Goal: Task Accomplishment & Management: Manage account settings

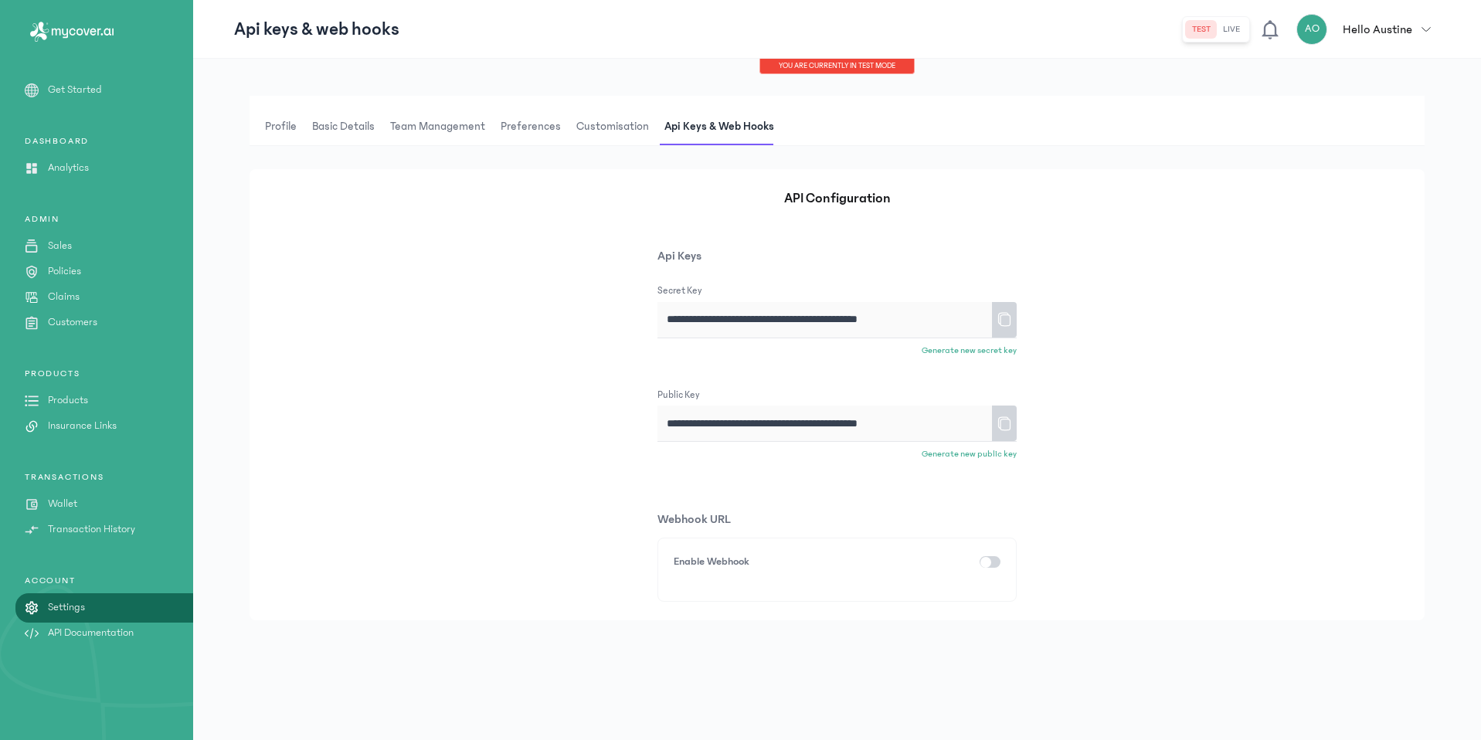
click at [1011, 318] on icon at bounding box center [1004, 320] width 12 height 14
click at [93, 495] on div "TRANSACTIONS Wallet Transaction History" at bounding box center [96, 504] width 193 height 66
click at [92, 498] on link "Wallet" at bounding box center [96, 504] width 193 height 16
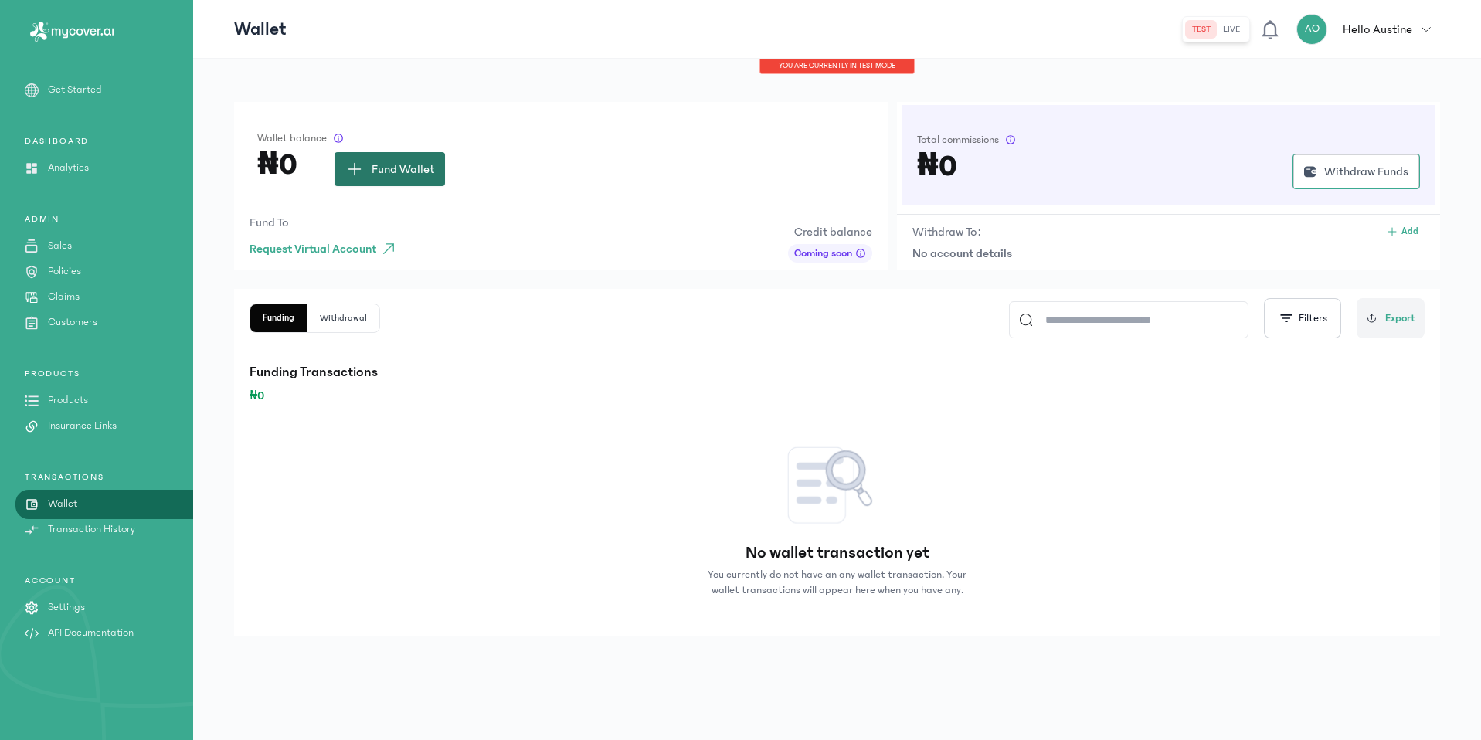
click at [423, 176] on span "Fund Wallet" at bounding box center [403, 169] width 63 height 19
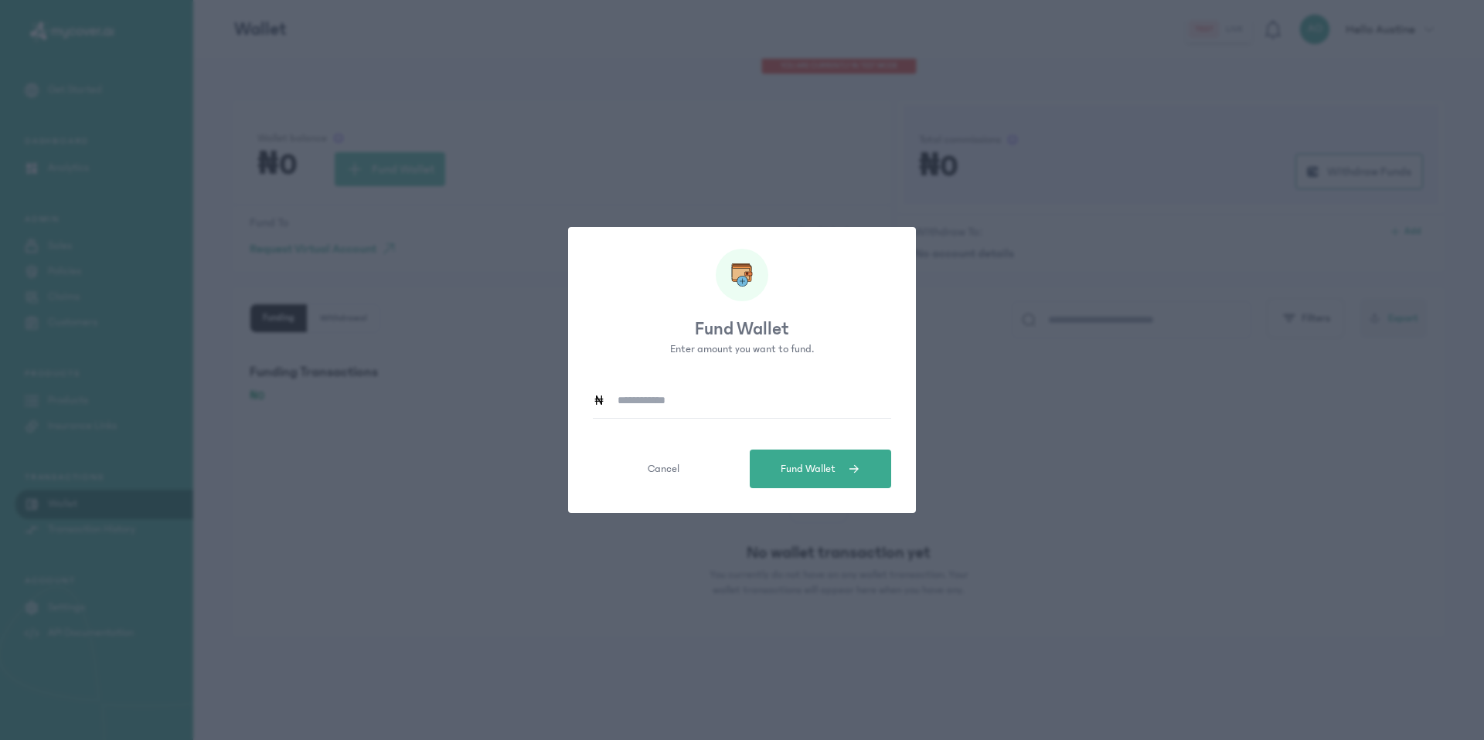
click at [665, 394] on input at bounding box center [748, 401] width 286 height 36
click at [801, 479] on button "Fund Wallet" at bounding box center [820, 469] width 141 height 39
click at [677, 401] on input "**********" at bounding box center [748, 401] width 286 height 36
type input "*********"
click at [830, 475] on span "Fund Wallet" at bounding box center [807, 469] width 55 height 16
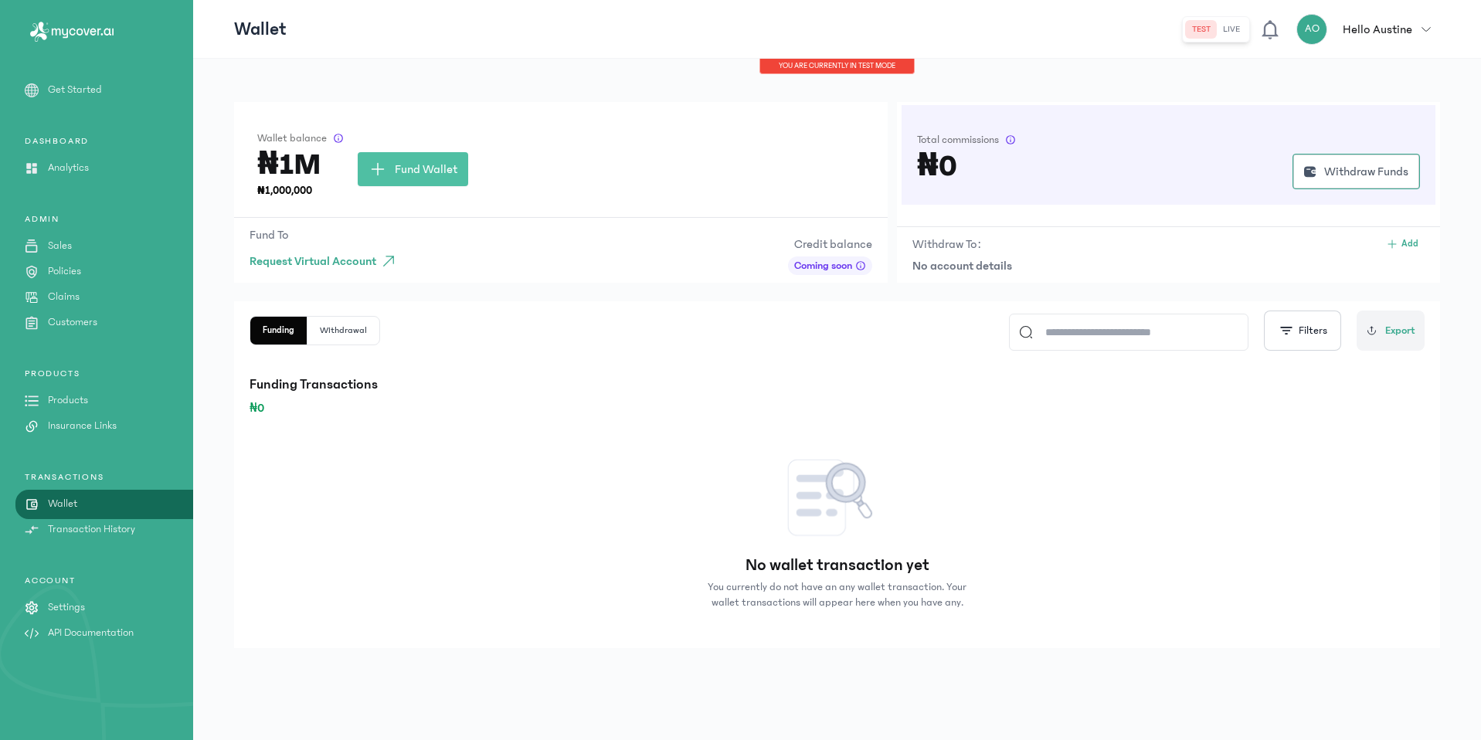
click at [70, 253] on p "Sales" at bounding box center [60, 246] width 24 height 16
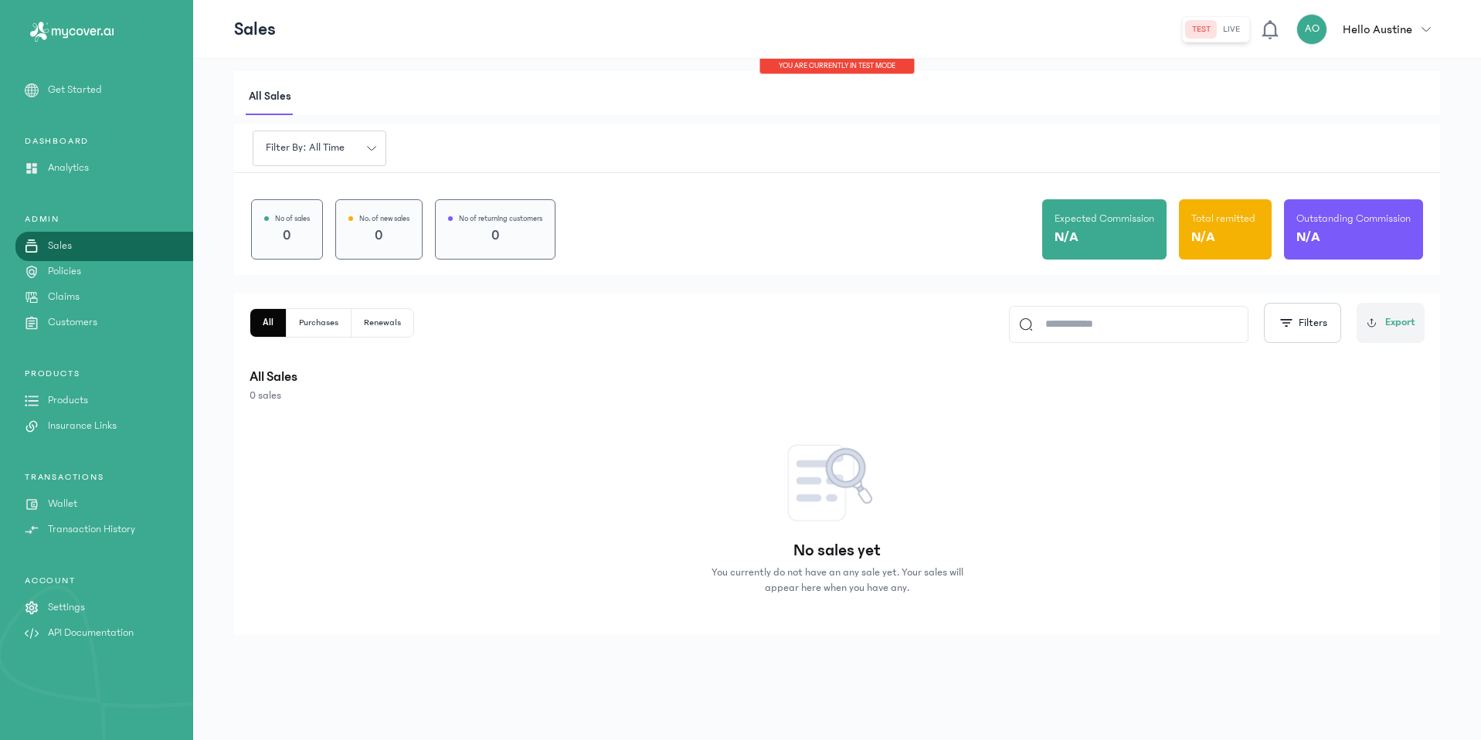
click at [94, 402] on link "Products" at bounding box center [96, 401] width 193 height 16
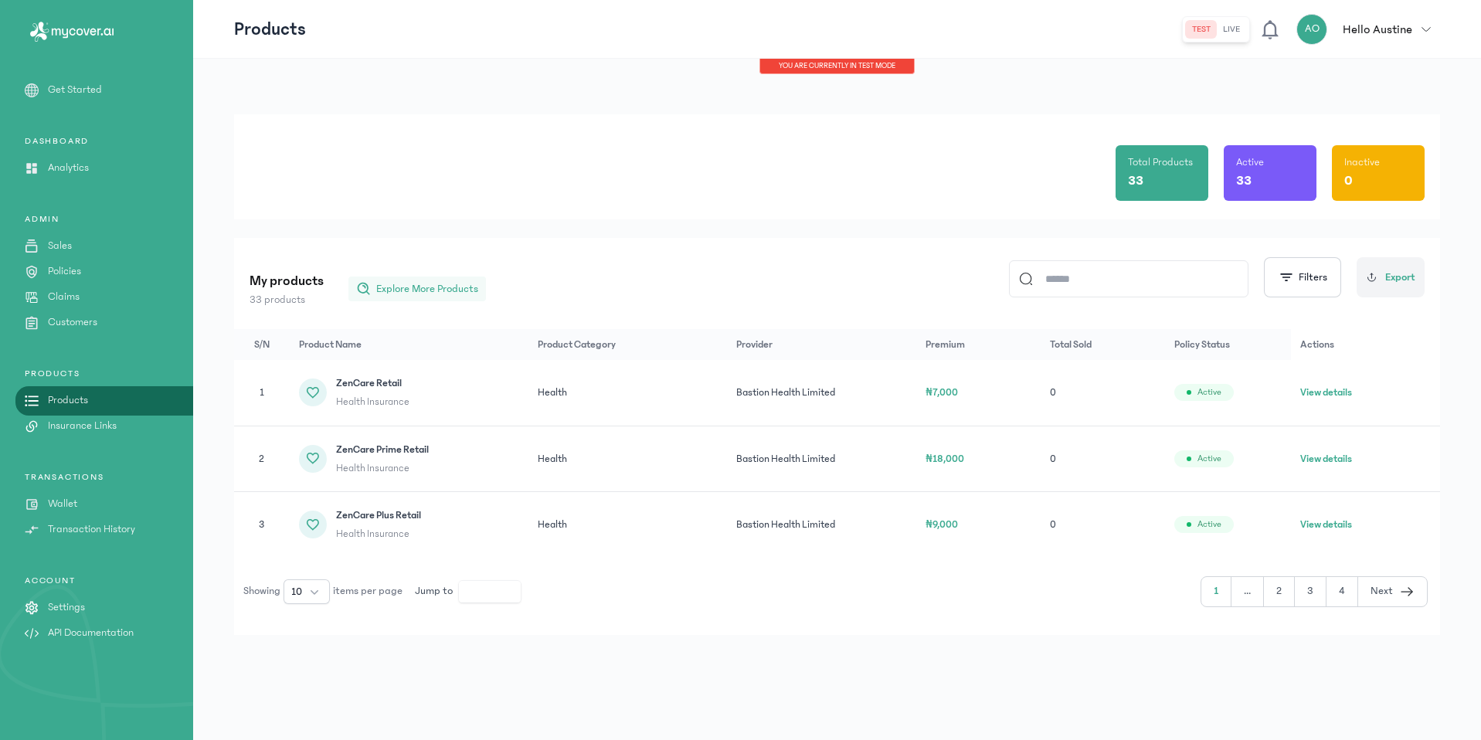
click at [403, 286] on span "Explore More Products" at bounding box center [427, 288] width 102 height 15
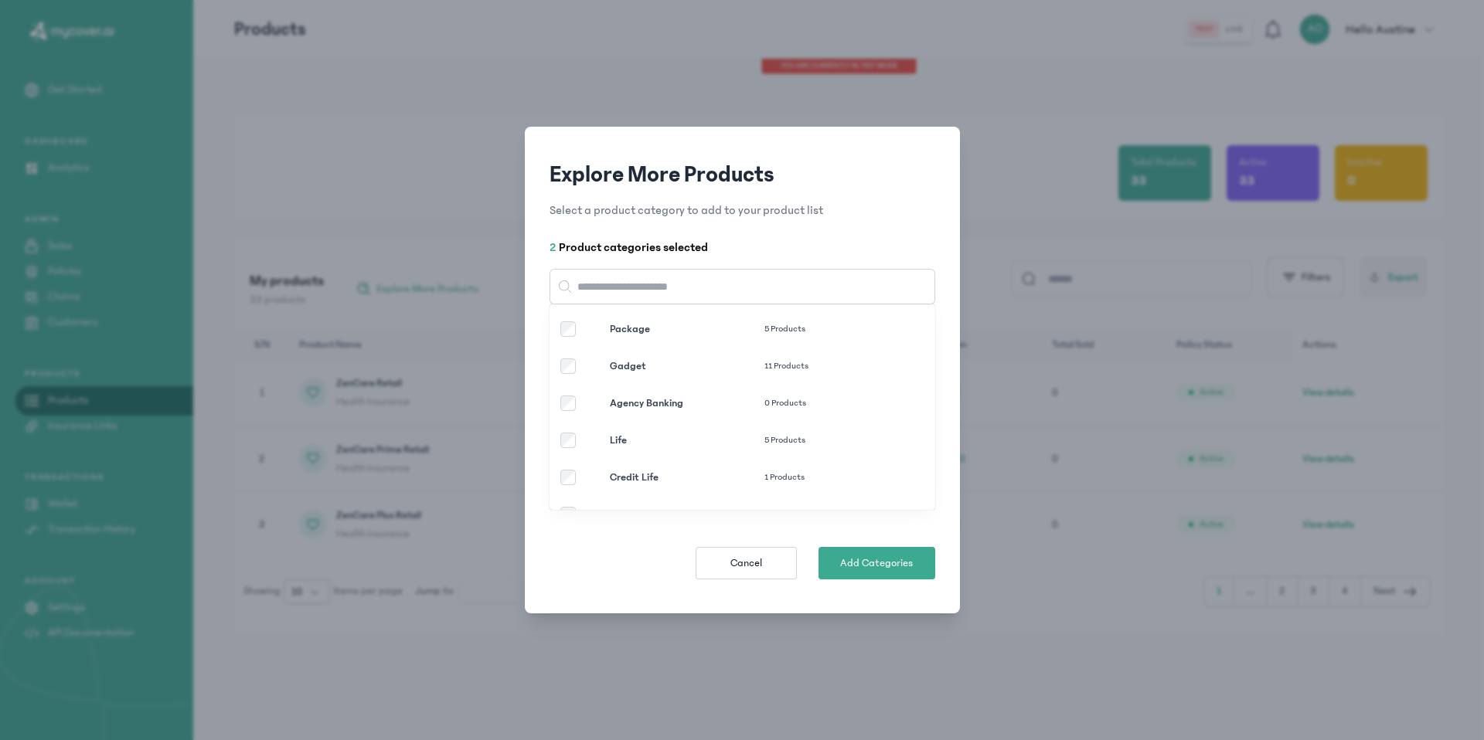
scroll to position [141, 0]
click at [575, 481] on div "Travel 1 Products" at bounding box center [720, 485] width 320 height 15
click at [873, 566] on span "Add Category" at bounding box center [876, 563] width 65 height 15
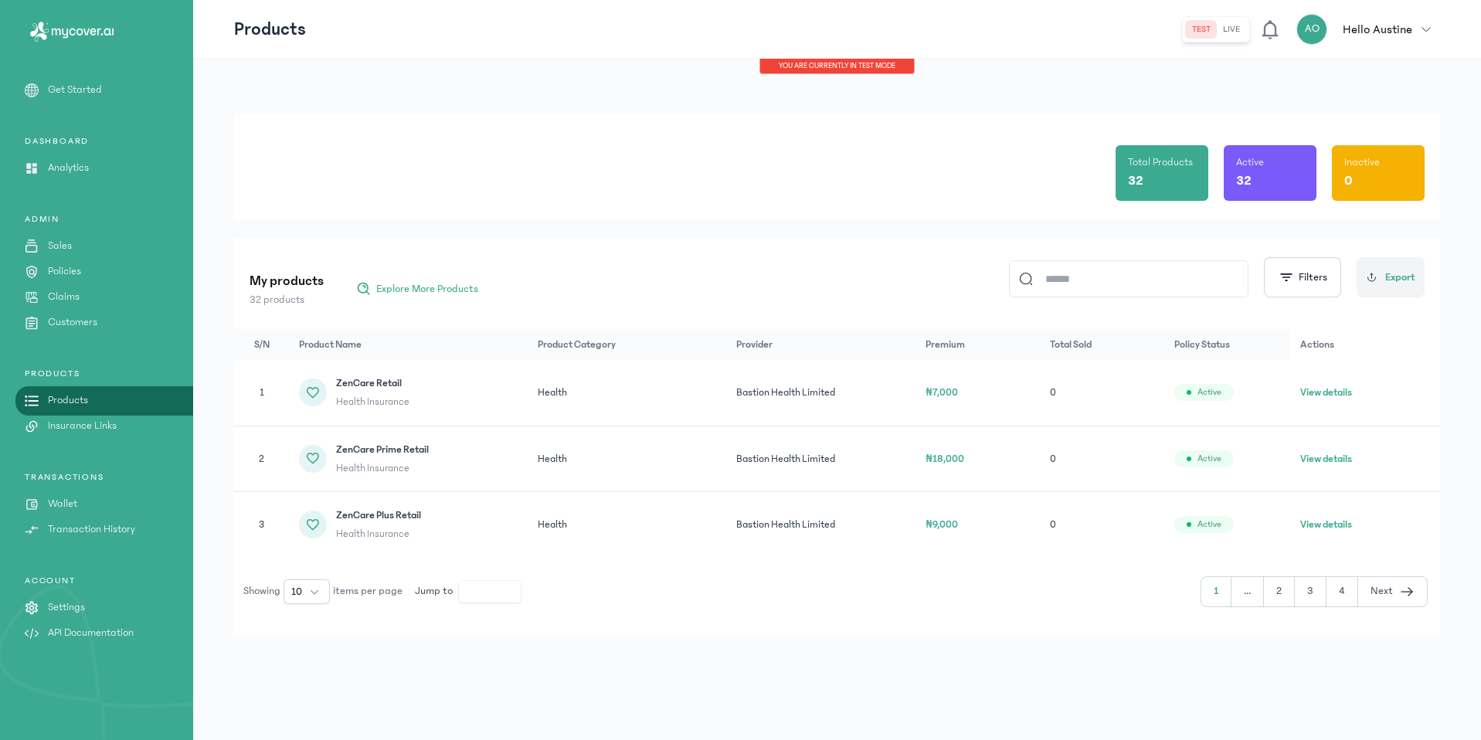
click at [1284, 592] on button "2" at bounding box center [1279, 591] width 31 height 29
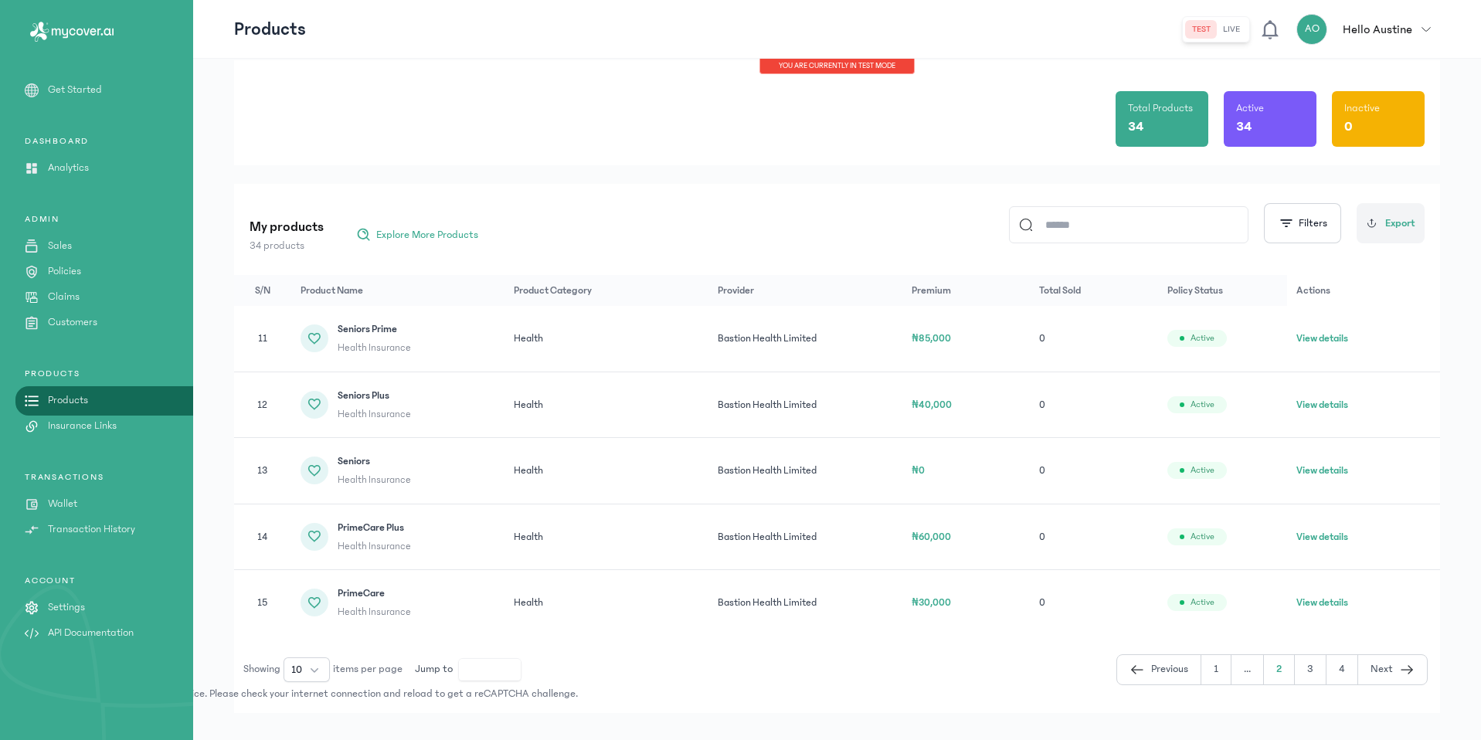
scroll to position [77, 0]
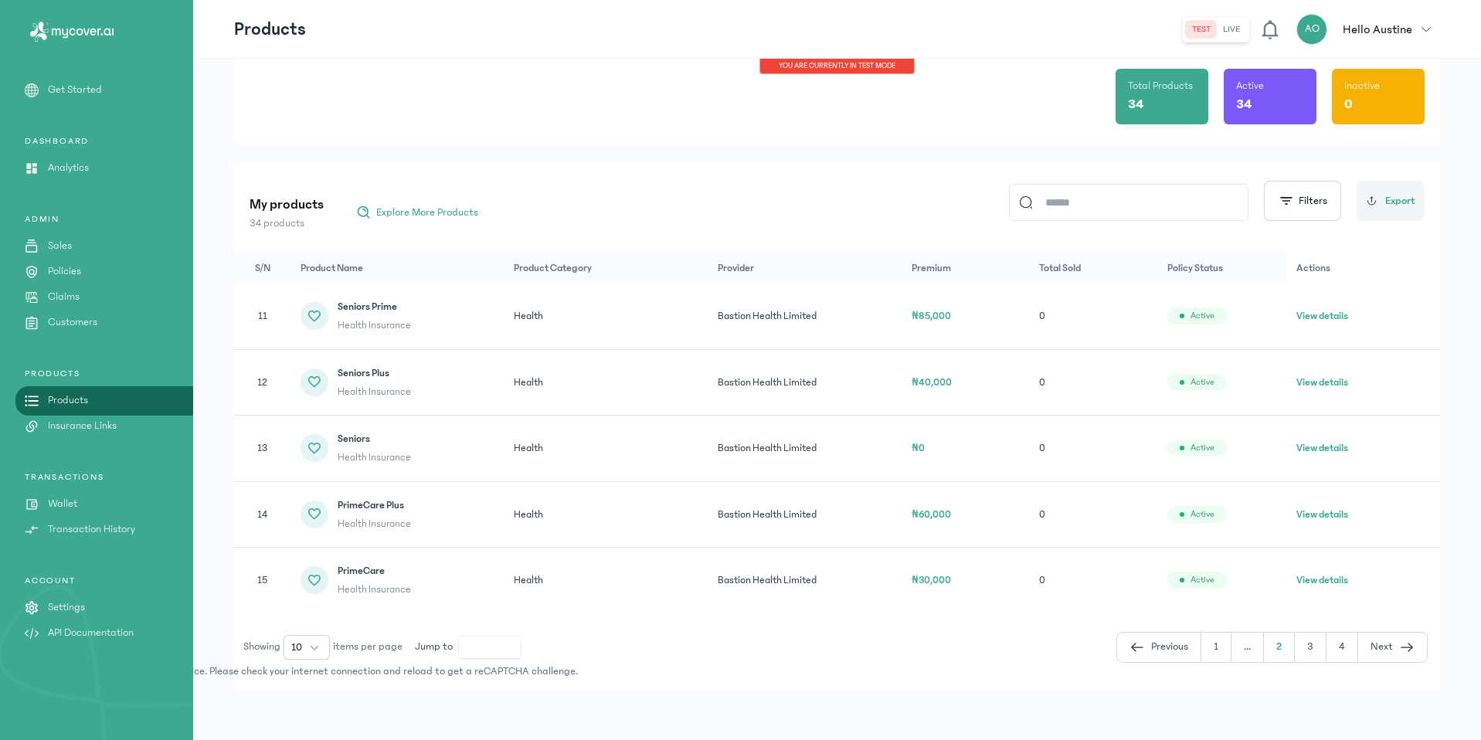
click at [1311, 644] on button "3" at bounding box center [1311, 647] width 32 height 29
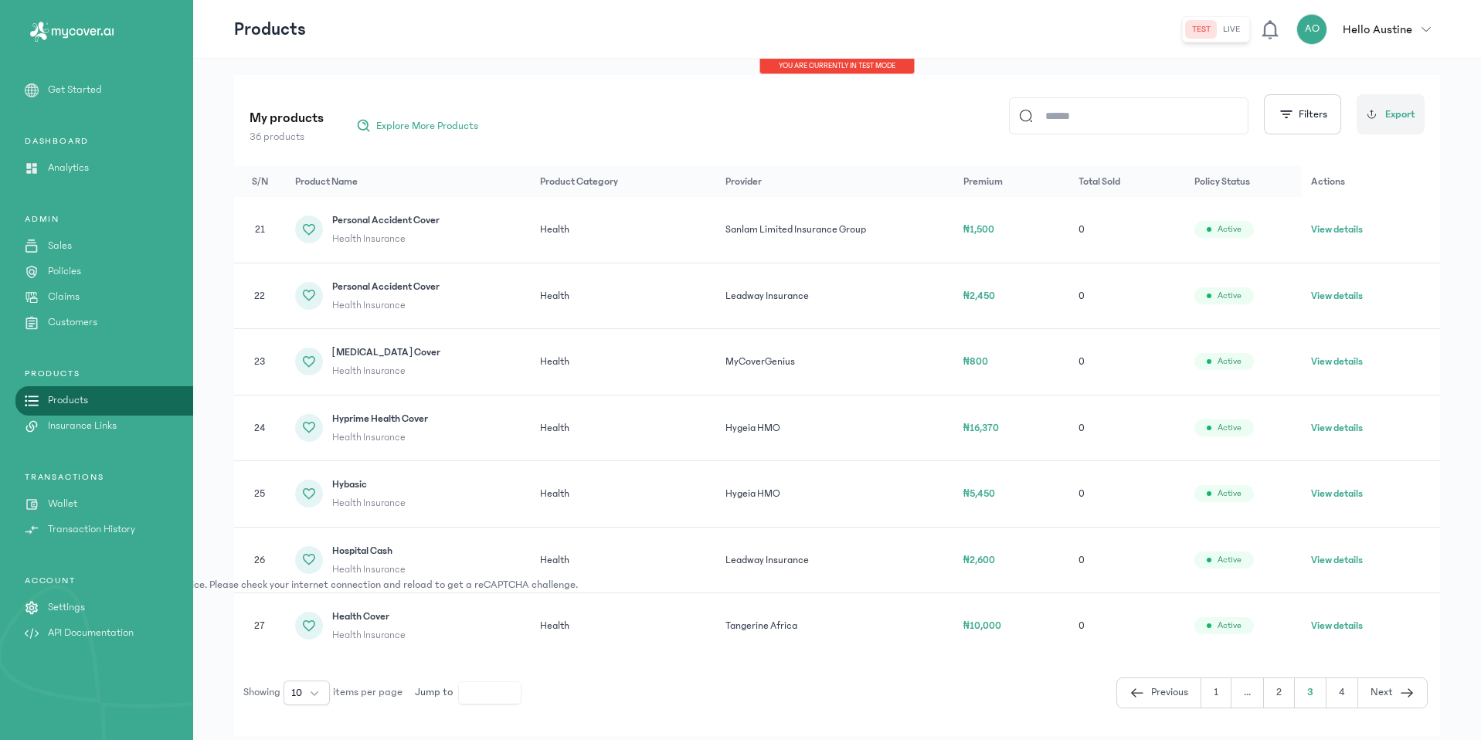
scroll to position [209, 0]
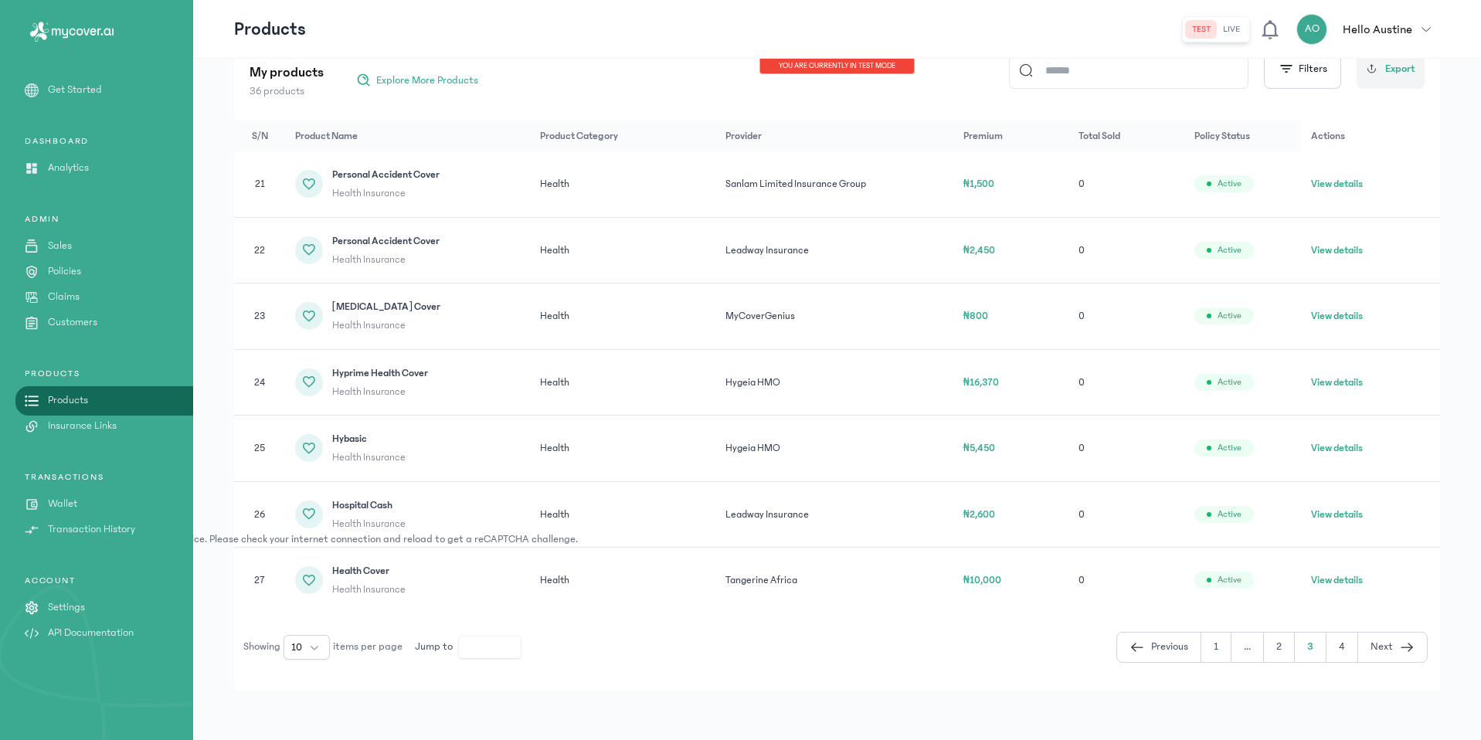
click at [1335, 653] on button "4" at bounding box center [1343, 647] width 32 height 29
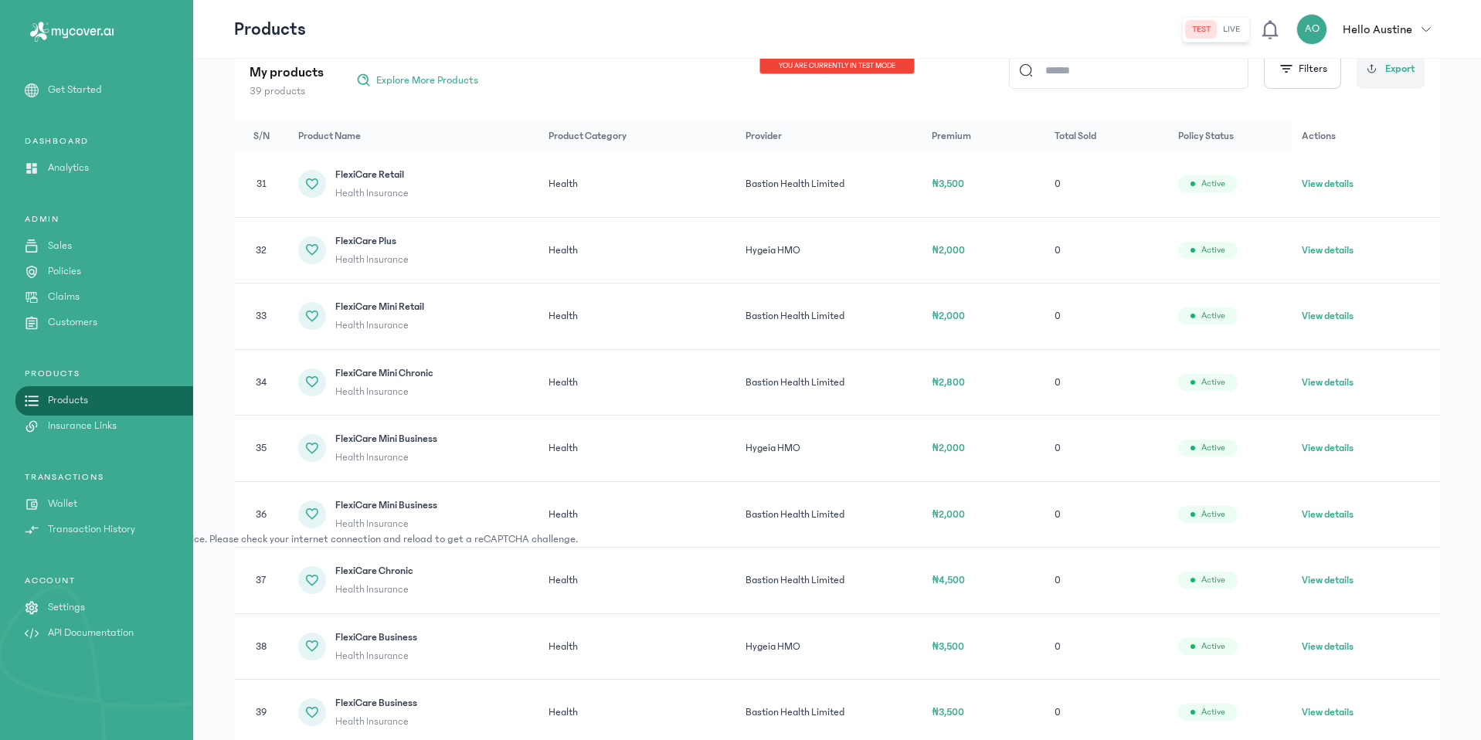
scroll to position [341, 0]
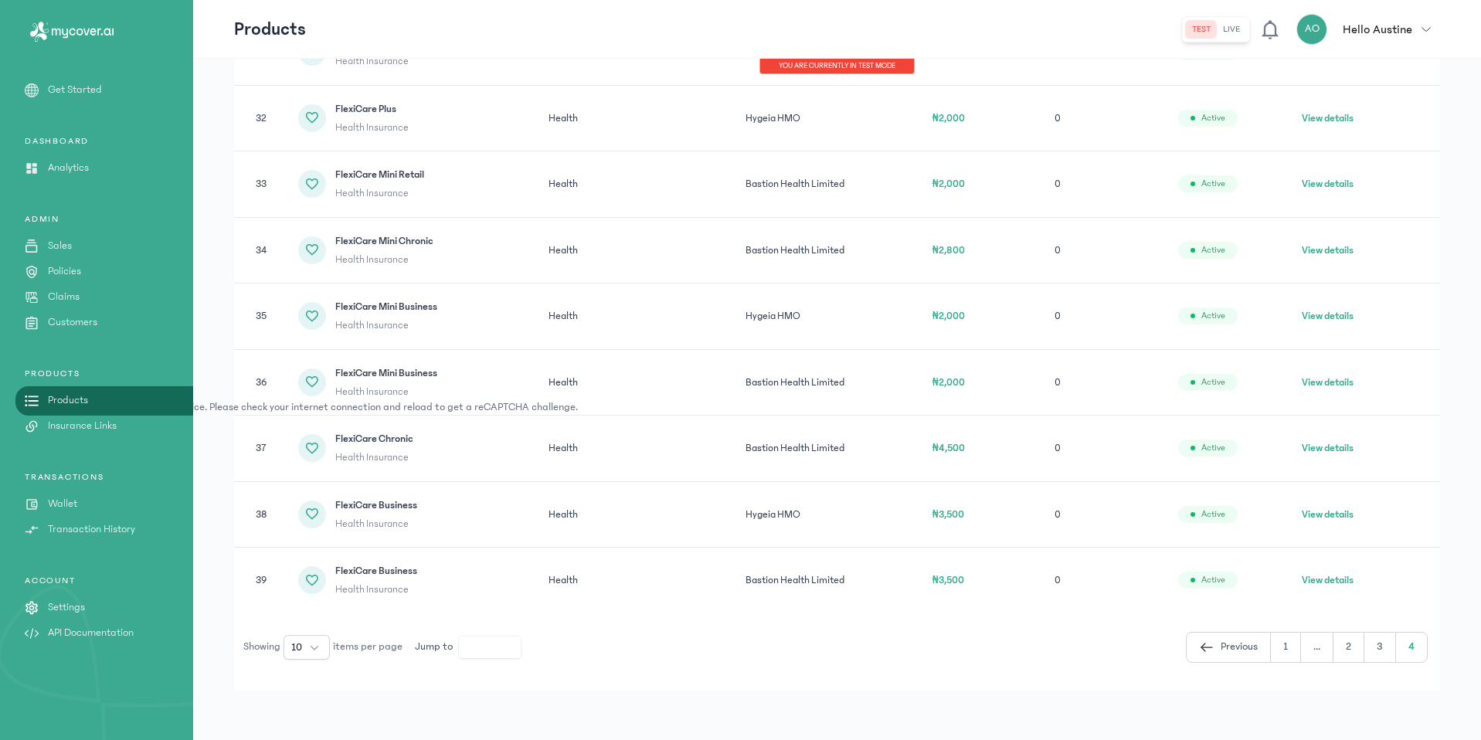
click at [1392, 651] on button "3" at bounding box center [1381, 647] width 32 height 29
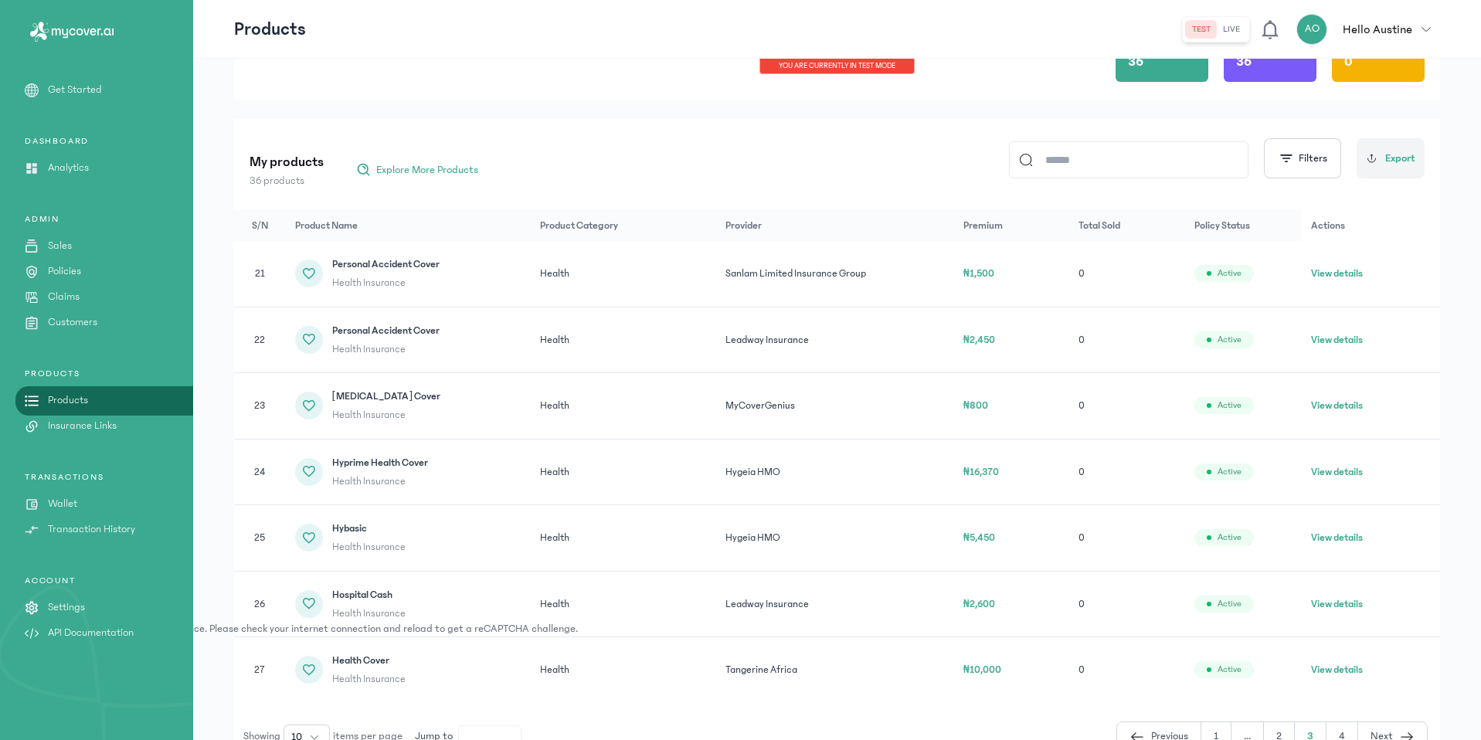
scroll to position [209, 0]
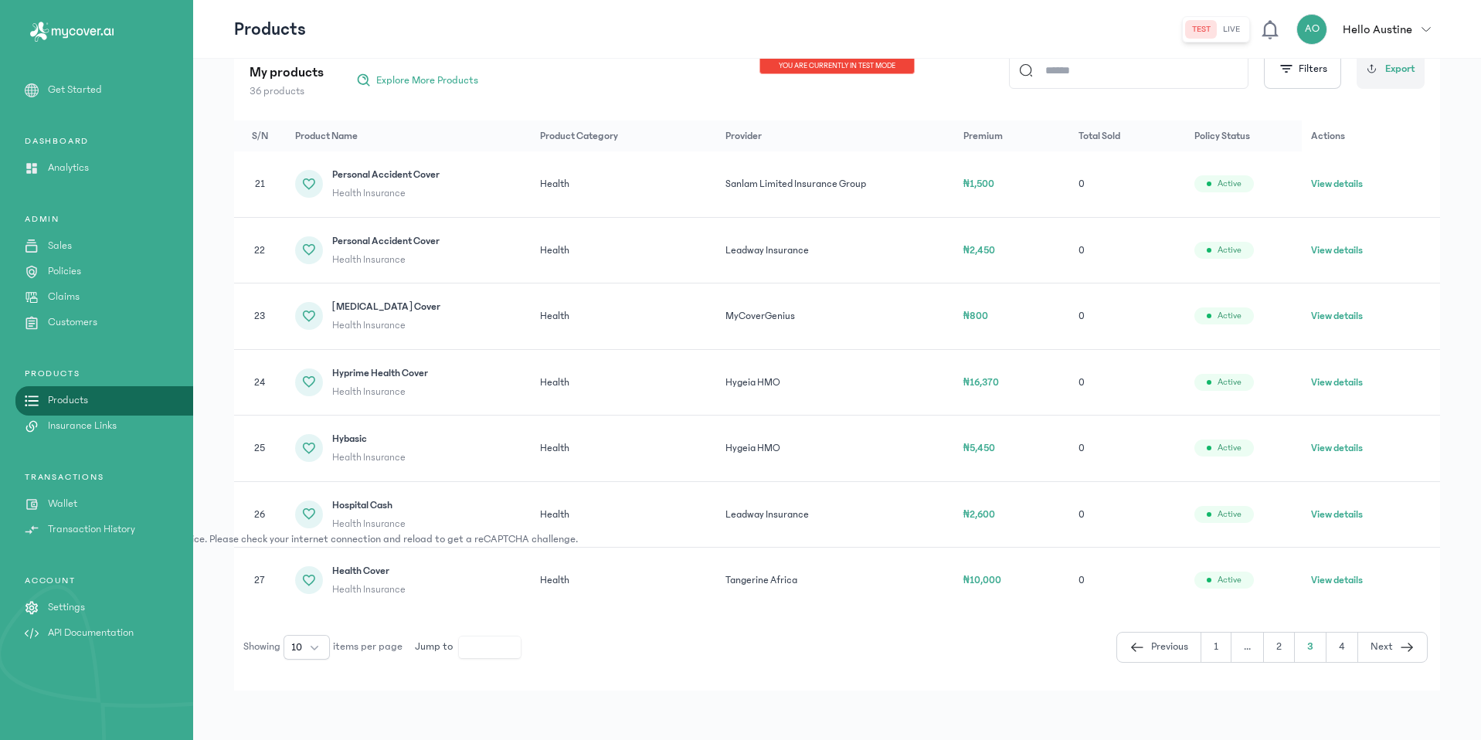
click at [1280, 650] on button "2" at bounding box center [1279, 647] width 31 height 29
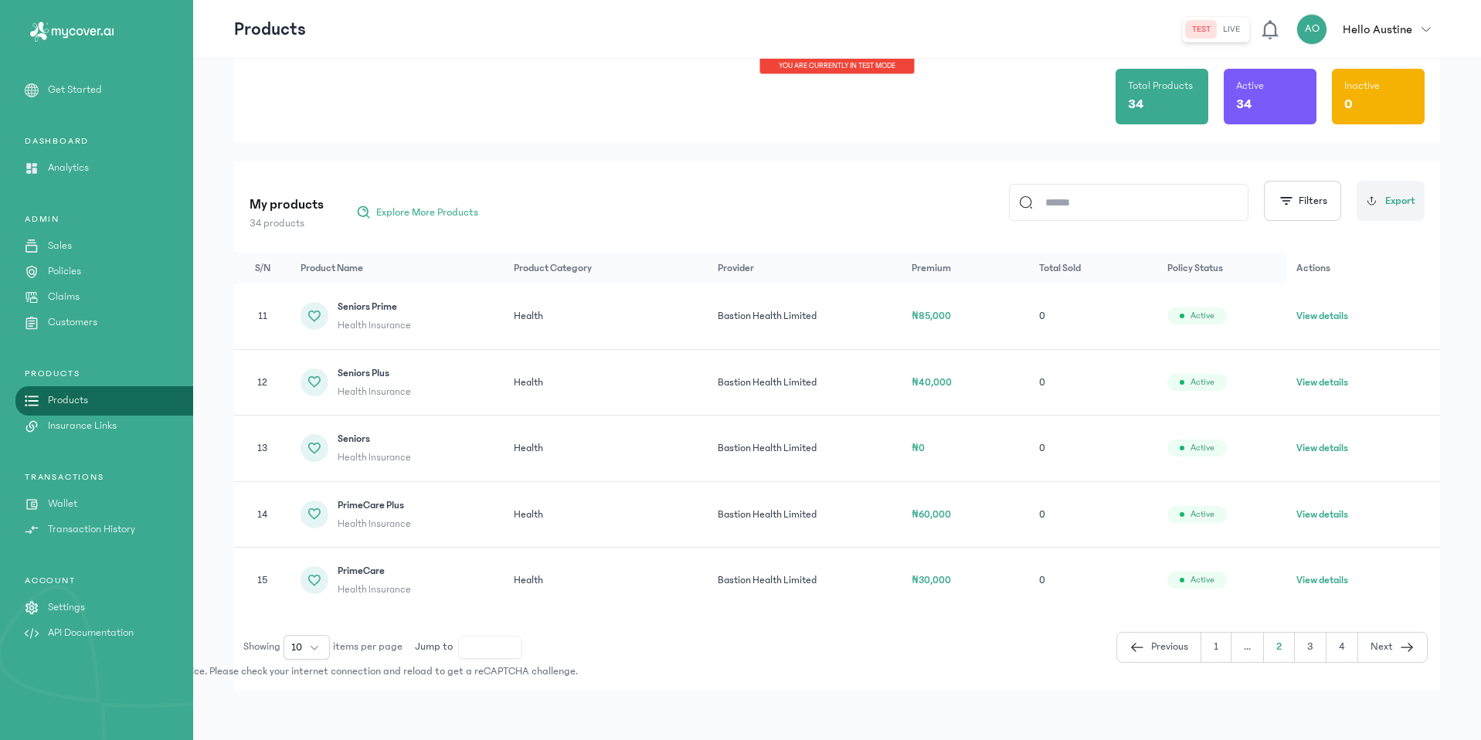
scroll to position [77, 0]
